Goal: Task Accomplishment & Management: Manage account settings

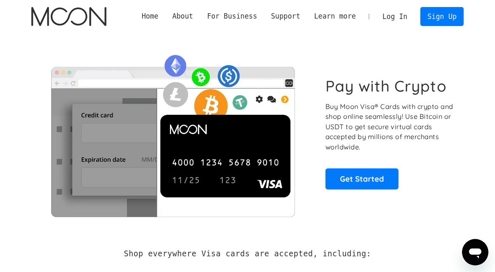
click at [401, 13] on link "Log In" at bounding box center [394, 16] width 39 height 18
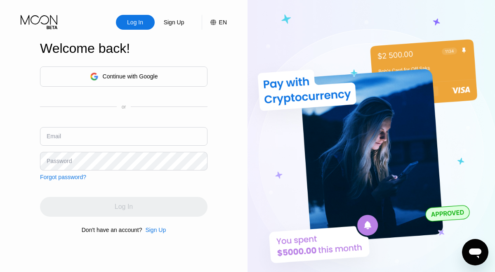
click at [114, 133] on input "text" at bounding box center [123, 136] width 167 height 19
type input "[EMAIL_ADDRESS][DOMAIN_NAME]"
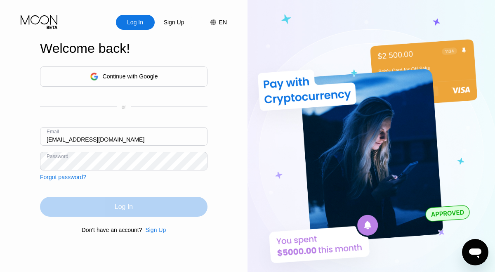
click at [127, 207] on div "Log In" at bounding box center [124, 206] width 18 height 8
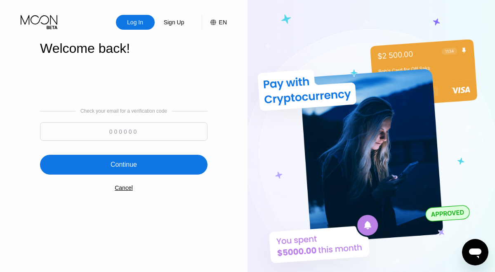
click at [123, 134] on input at bounding box center [123, 131] width 167 height 19
type input "911480"
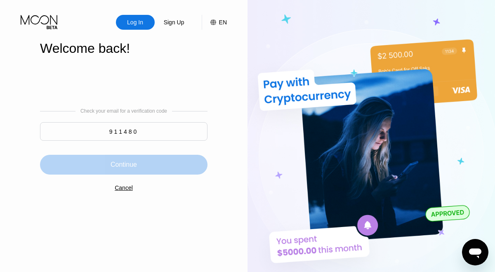
click at [128, 168] on div "Continue" at bounding box center [123, 164] width 26 height 8
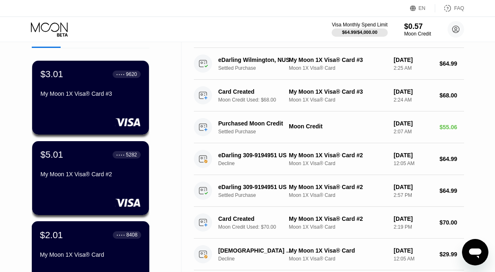
scroll to position [43, 0]
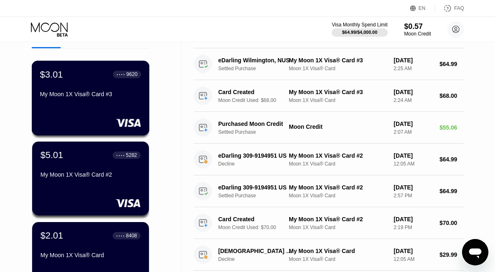
click at [91, 81] on div "$3.01 ● ● ● ● 9620 My Moon 1X Visa® Card #3" at bounding box center [90, 85] width 101 height 32
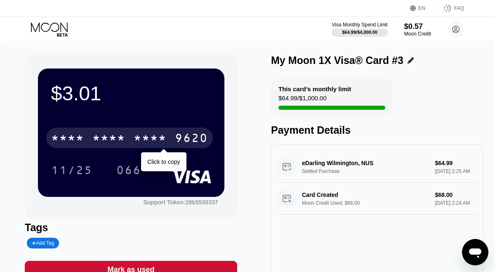
click at [127, 139] on div "* * * * * * * * * * * * 9620" at bounding box center [129, 137] width 167 height 21
